Goal: Task Accomplishment & Management: Manage account settings

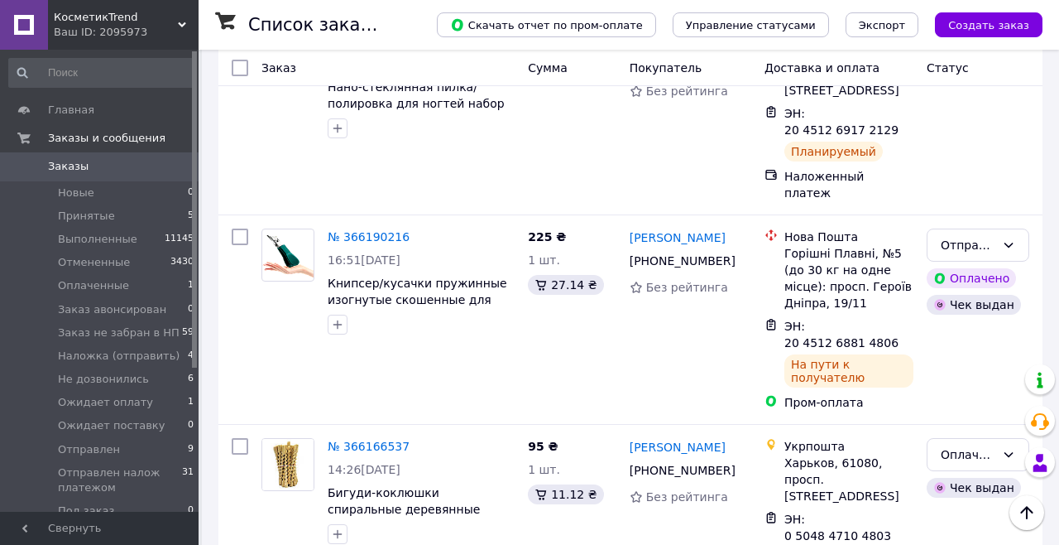
scroll to position [2159, 0]
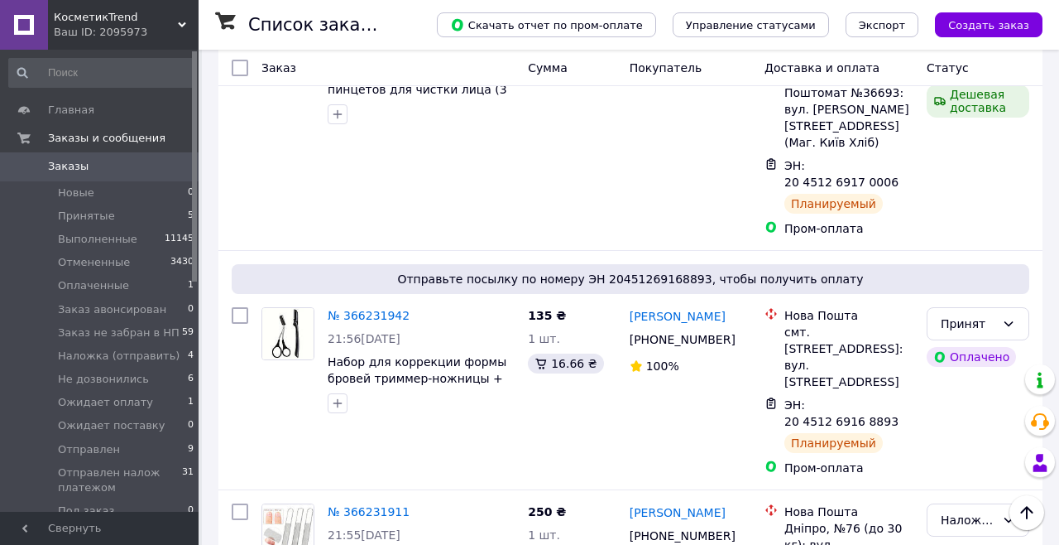
scroll to position [1689, 0]
click at [415, 507] on icon at bounding box center [420, 512] width 10 height 10
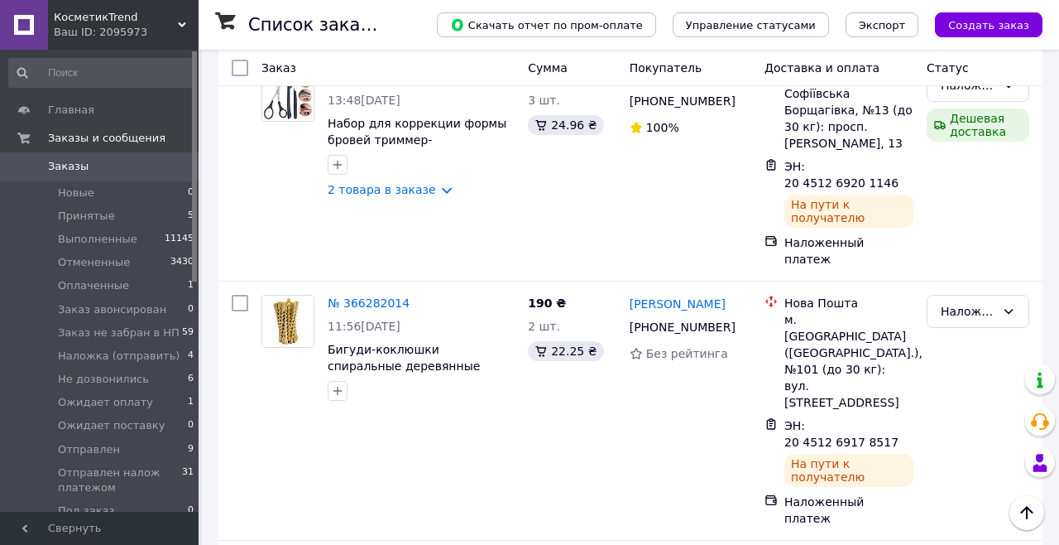
scroll to position [822, 0]
click at [924, 288] on div "Наложка (отправить)" at bounding box center [978, 410] width 116 height 245
click at [895, 415] on div "ЭН: 20 4512 6917 8517" at bounding box center [842, 433] width 118 height 36
click at [907, 427] on icon at bounding box center [909, 433] width 13 height 13
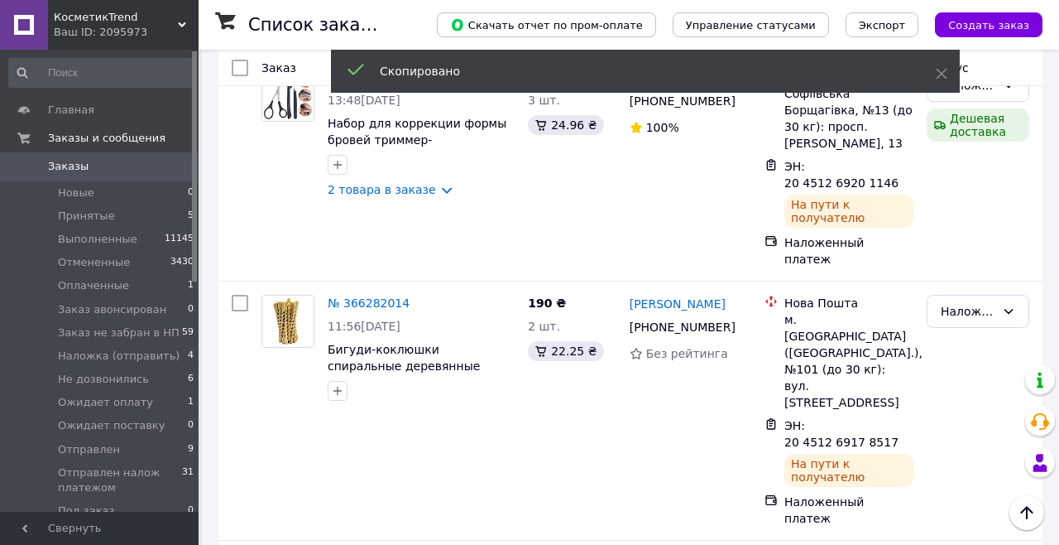
click at [413, 296] on icon at bounding box center [419, 302] width 13 height 13
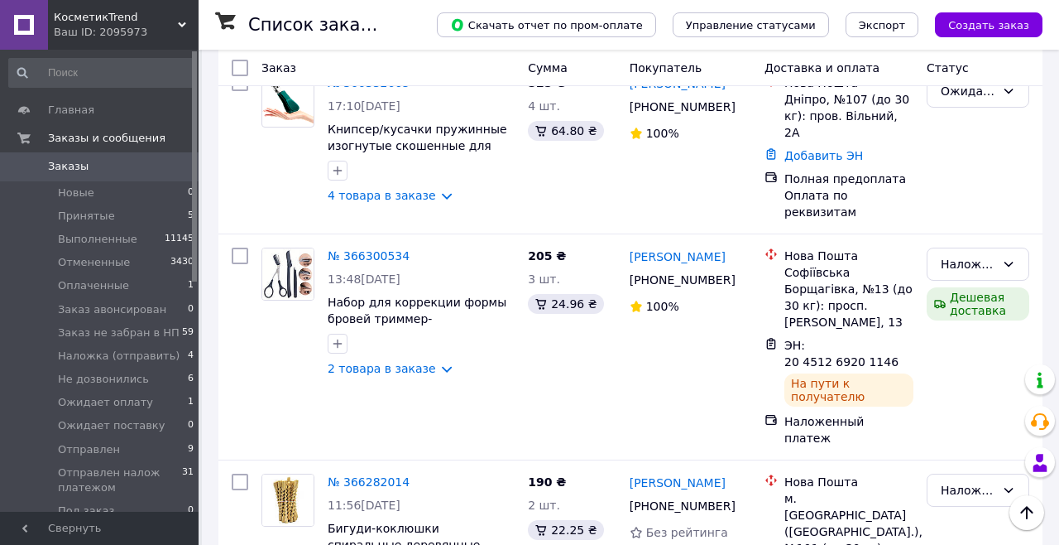
scroll to position [642, 0]
click at [338, 363] on link "2 товара в заказе" at bounding box center [382, 369] width 108 height 13
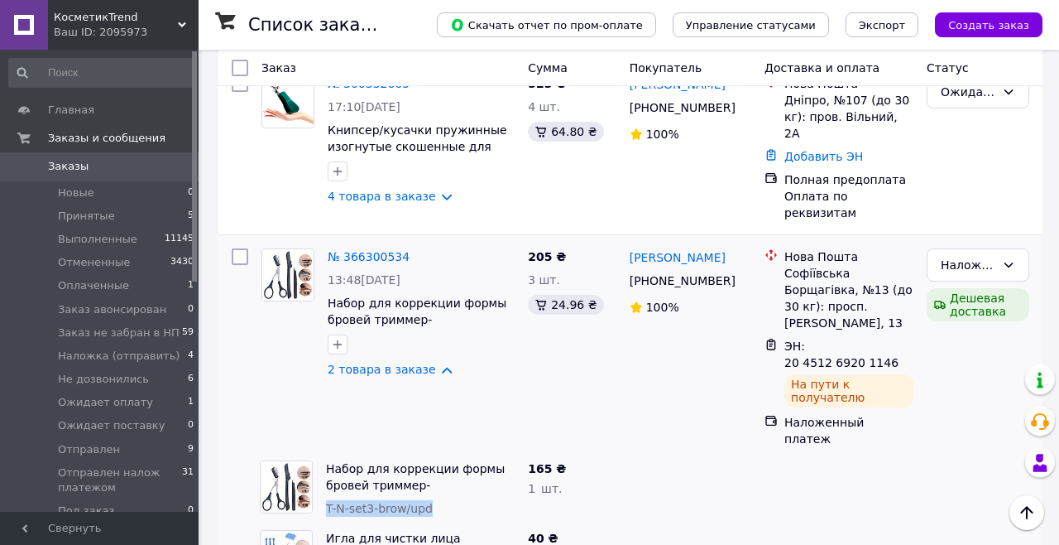
copy span "T-N-set3-brow/upd"
click at [384, 250] on link "№ 366300534" at bounding box center [369, 256] width 82 height 13
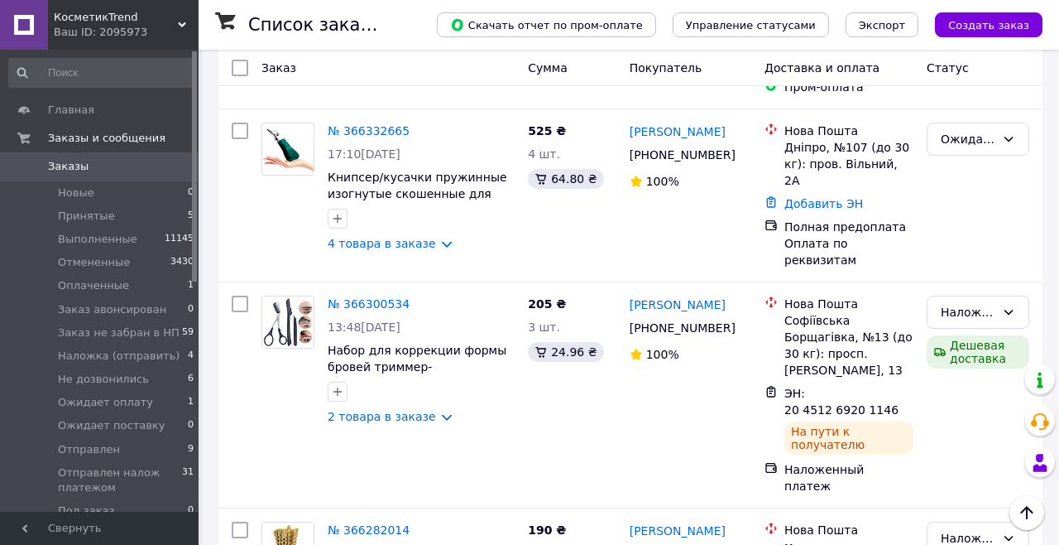
scroll to position [612, 0]
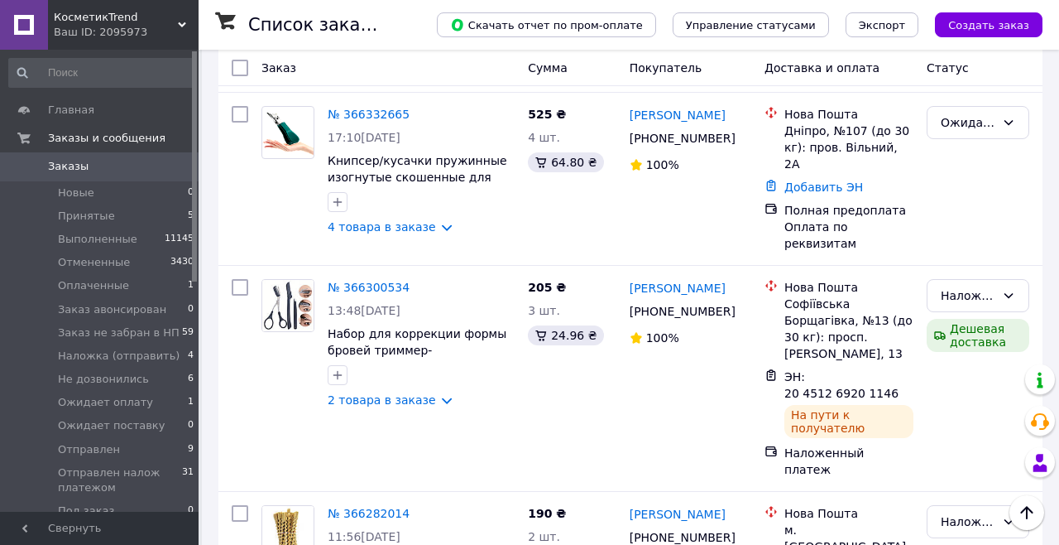
click at [659, 324] on div "Оксана Король +380 68 414 65 77 100%" at bounding box center [690, 378] width 135 height 212
click at [415, 282] on icon at bounding box center [420, 287] width 10 height 10
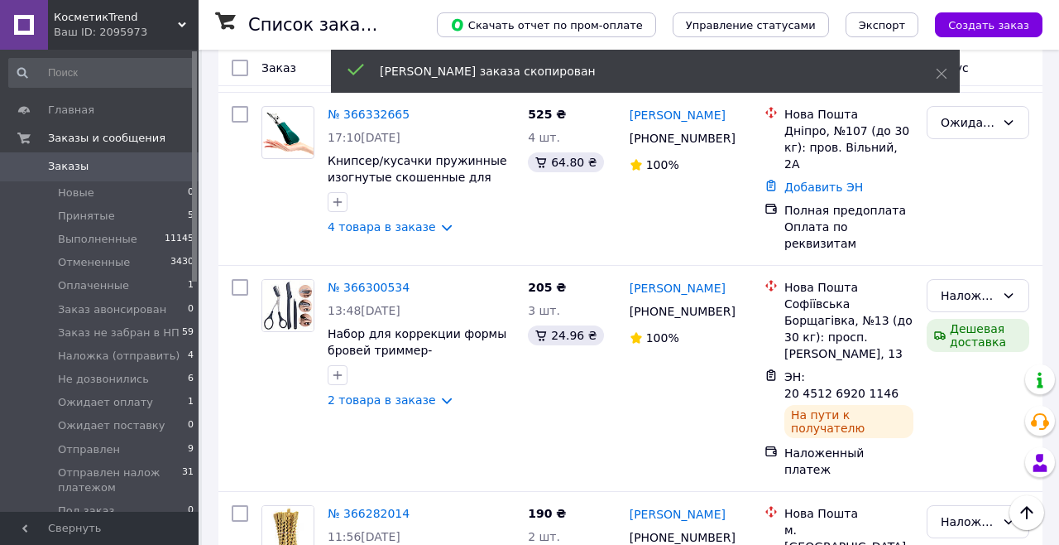
click at [905, 380] on icon at bounding box center [910, 385] width 10 height 10
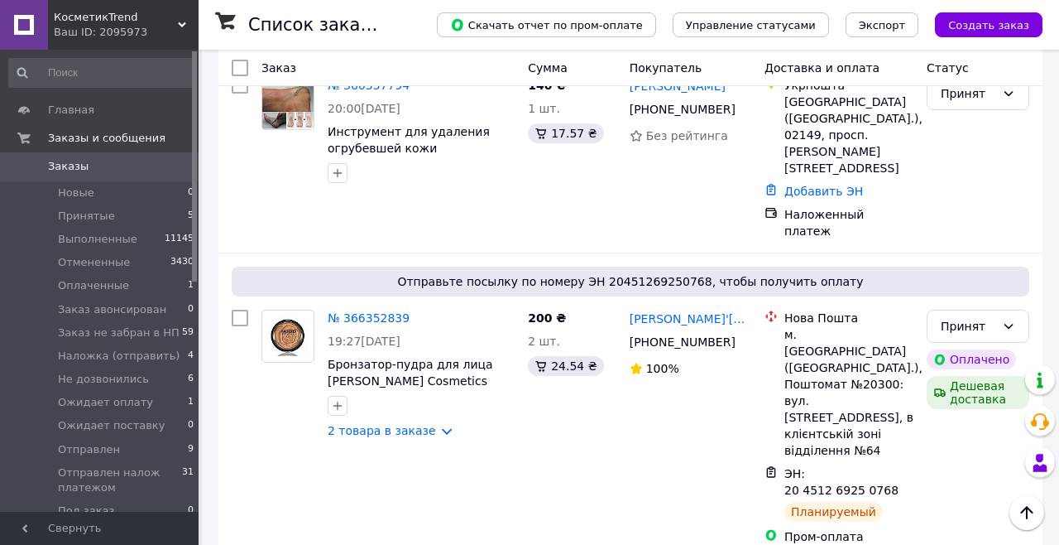
scroll to position [142, 0]
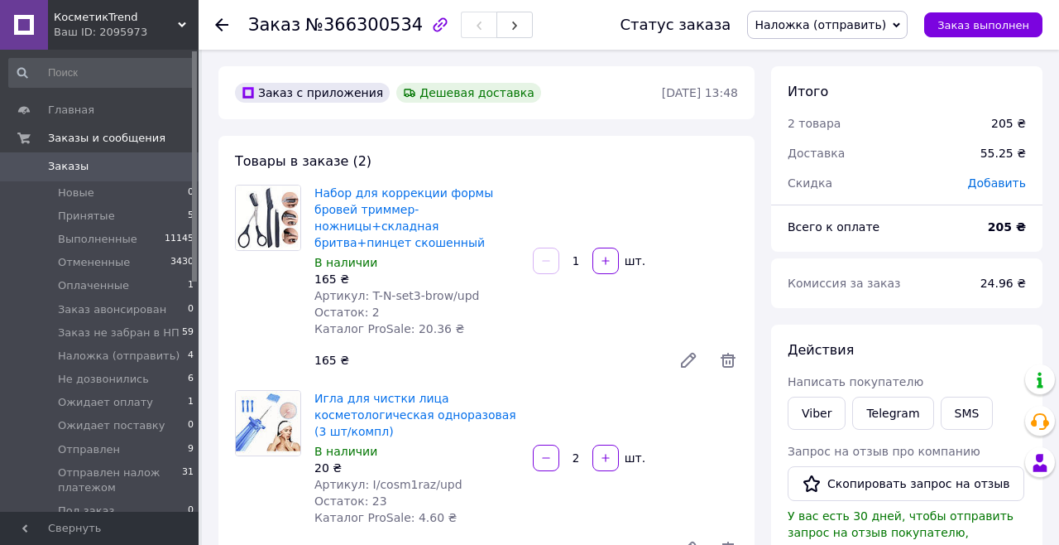
click at [439, 195] on link "Набор для коррекции формы бровей триммер-ножницы+складная бритва+пинцет скошенн…" at bounding box center [404, 217] width 179 height 63
click at [445, 391] on link "Игла для чистки лица косметологическая одноразовая (3 шт/компл)" at bounding box center [416, 414] width 202 height 46
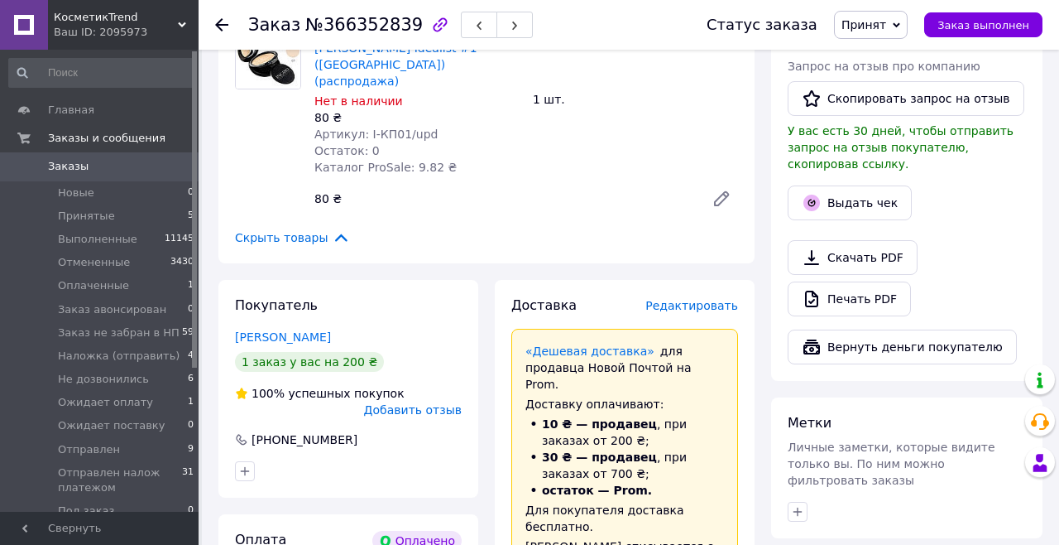
scroll to position [860, 0]
